Goal: Task Accomplishment & Management: Use online tool/utility

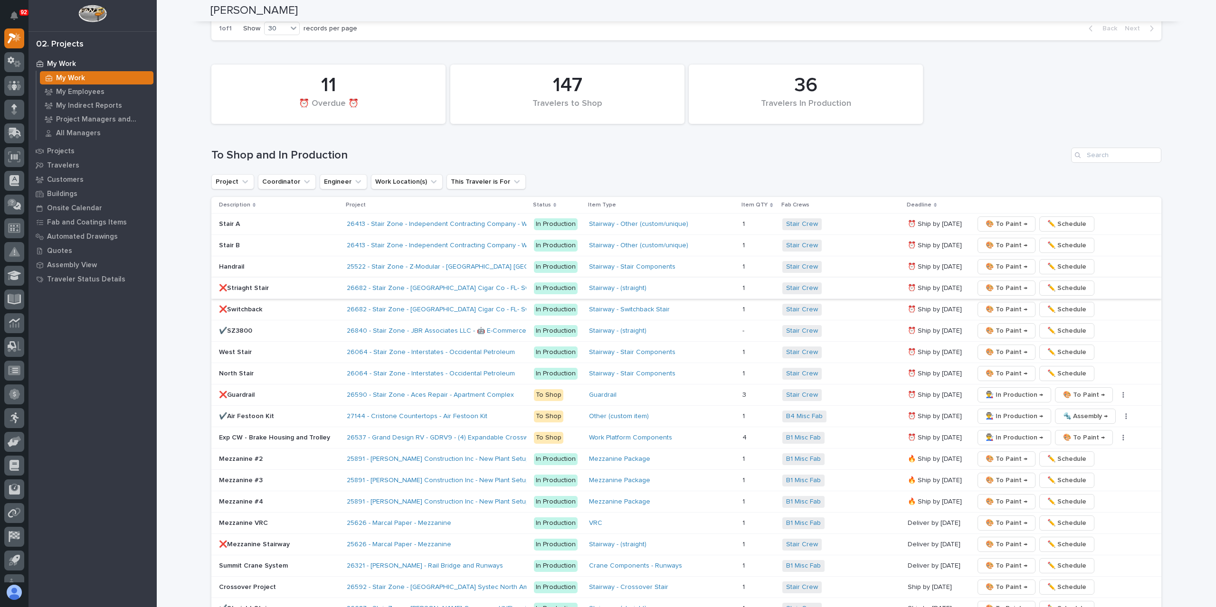
scroll to position [1367, 0]
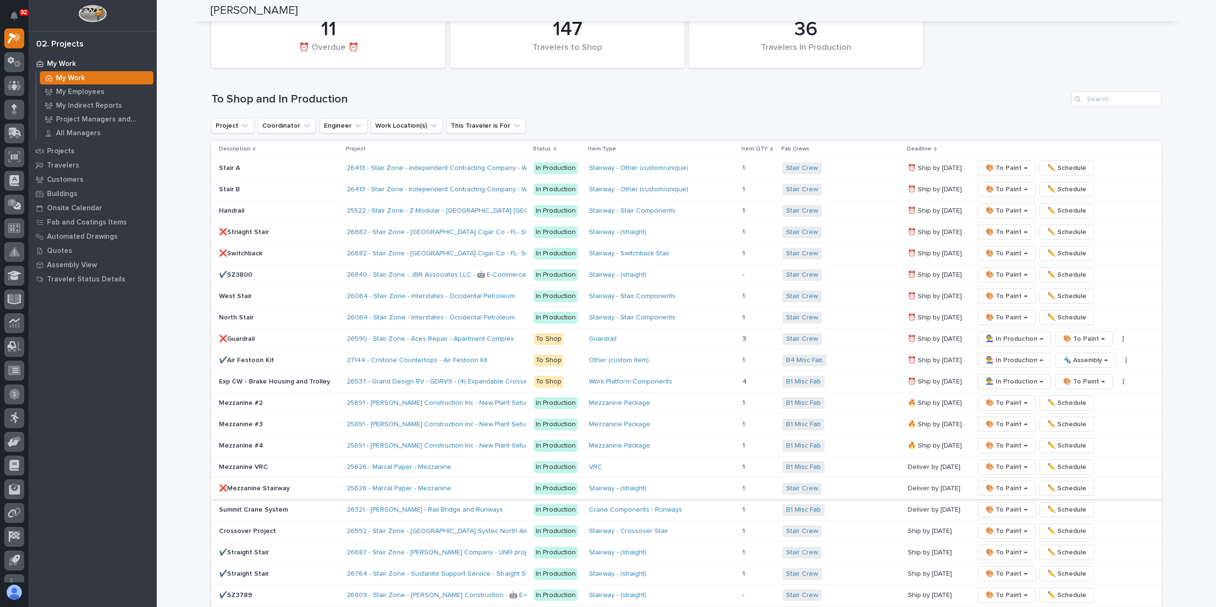
click at [996, 483] on span "🎨 To Paint →" at bounding box center [1007, 488] width 42 height 11
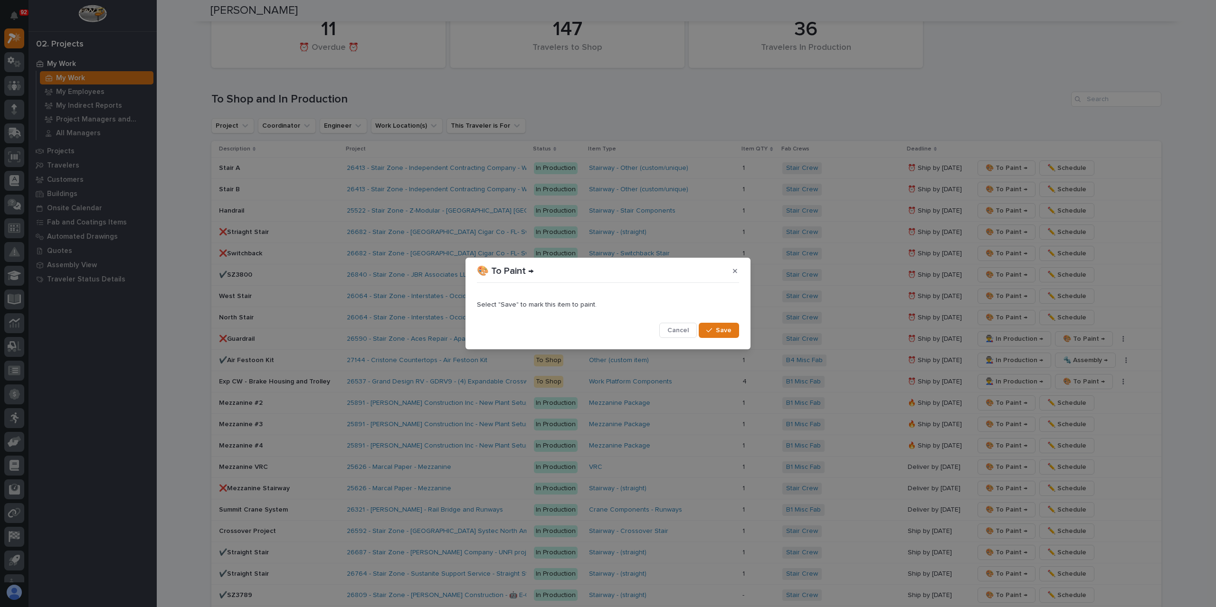
click at [730, 330] on span "Save" at bounding box center [724, 330] width 16 height 9
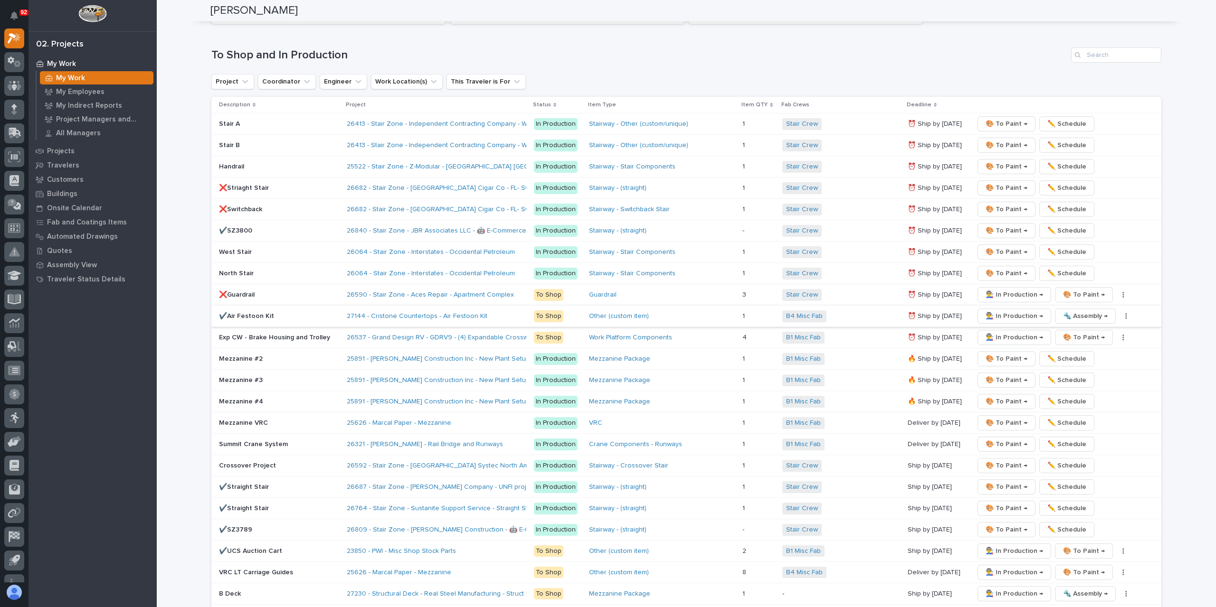
scroll to position [1187, 0]
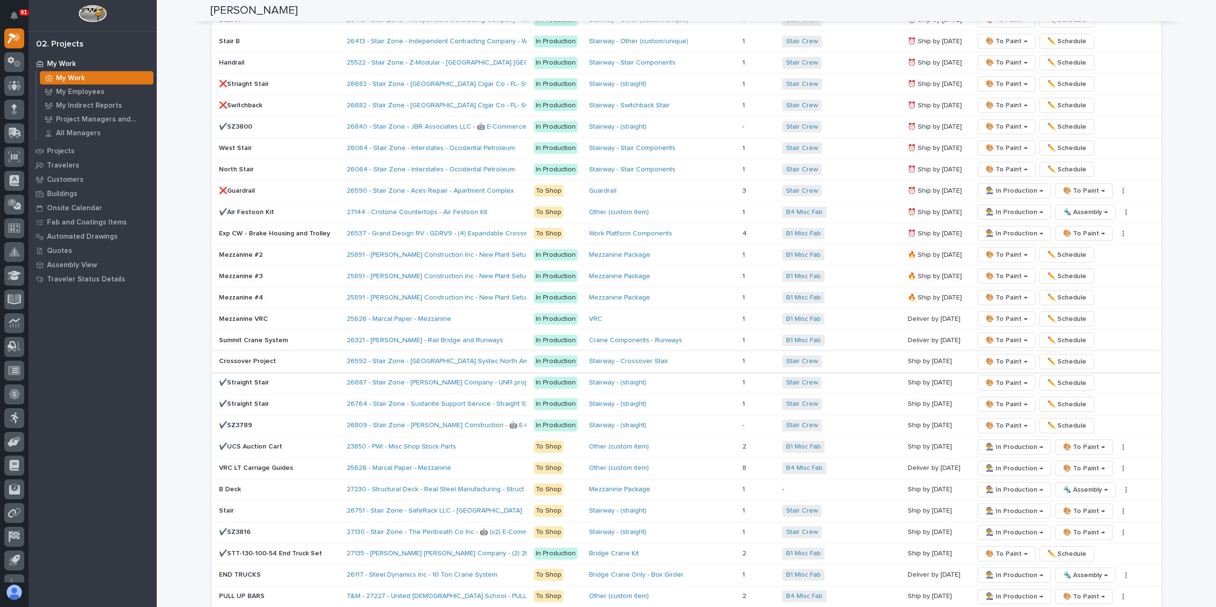
scroll to position [1602, 0]
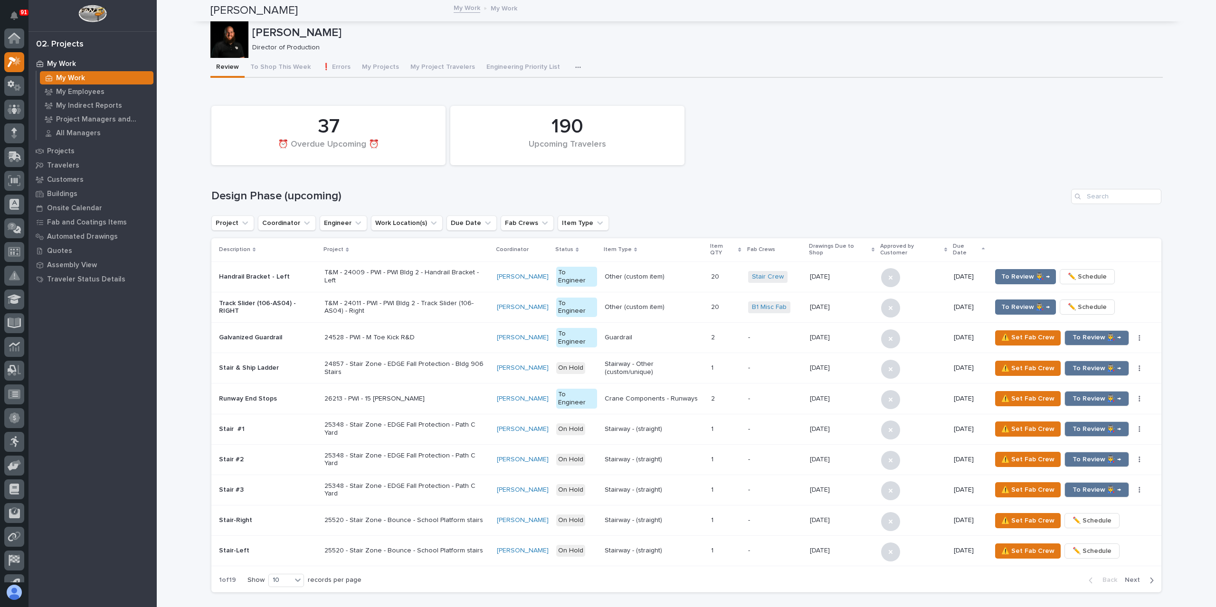
scroll to position [24, 0]
